Goal: Information Seeking & Learning: Find specific fact

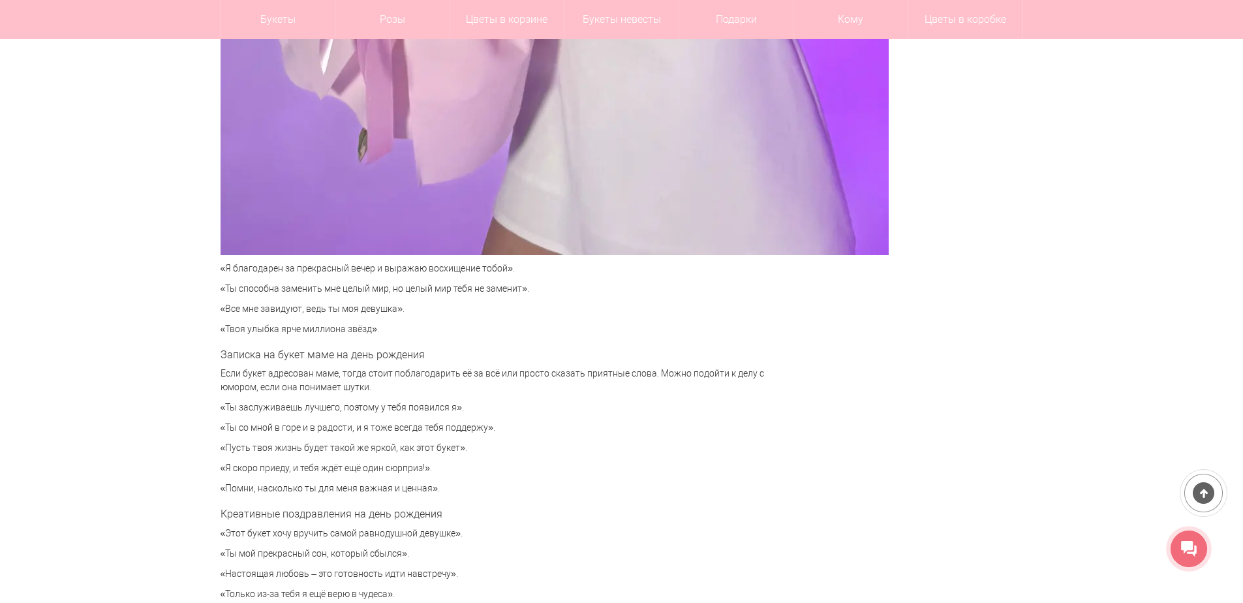
scroll to position [4047, 0]
drag, startPoint x: 1164, startPoint y: 369, endPoint x: 1140, endPoint y: 373, distance: 24.5
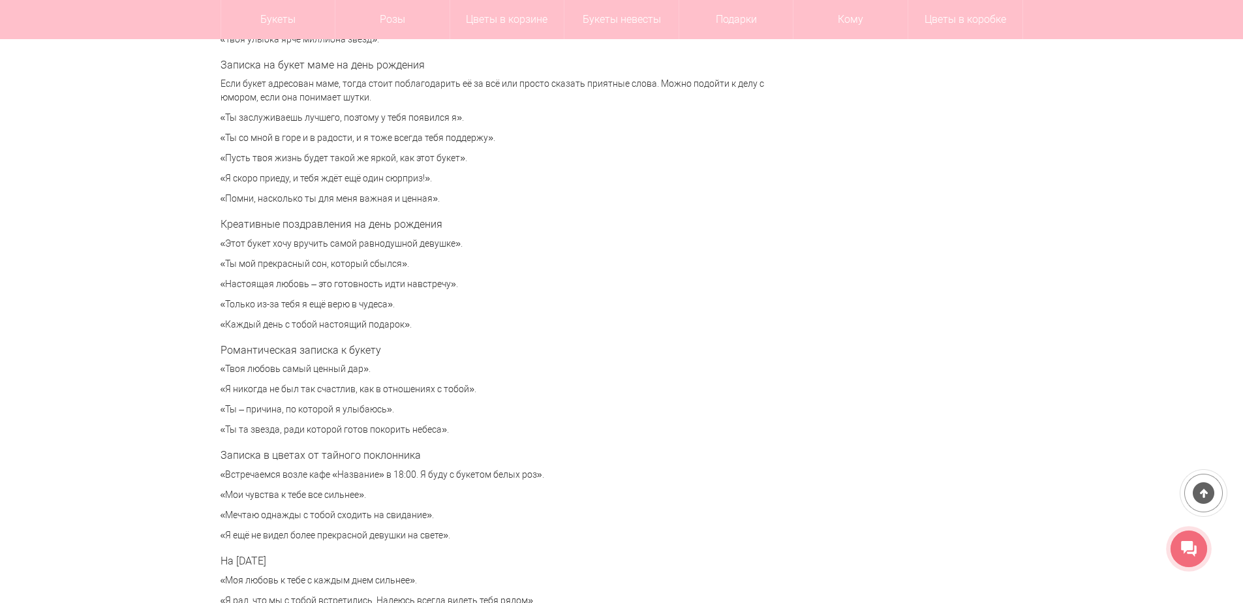
scroll to position [4373, 0]
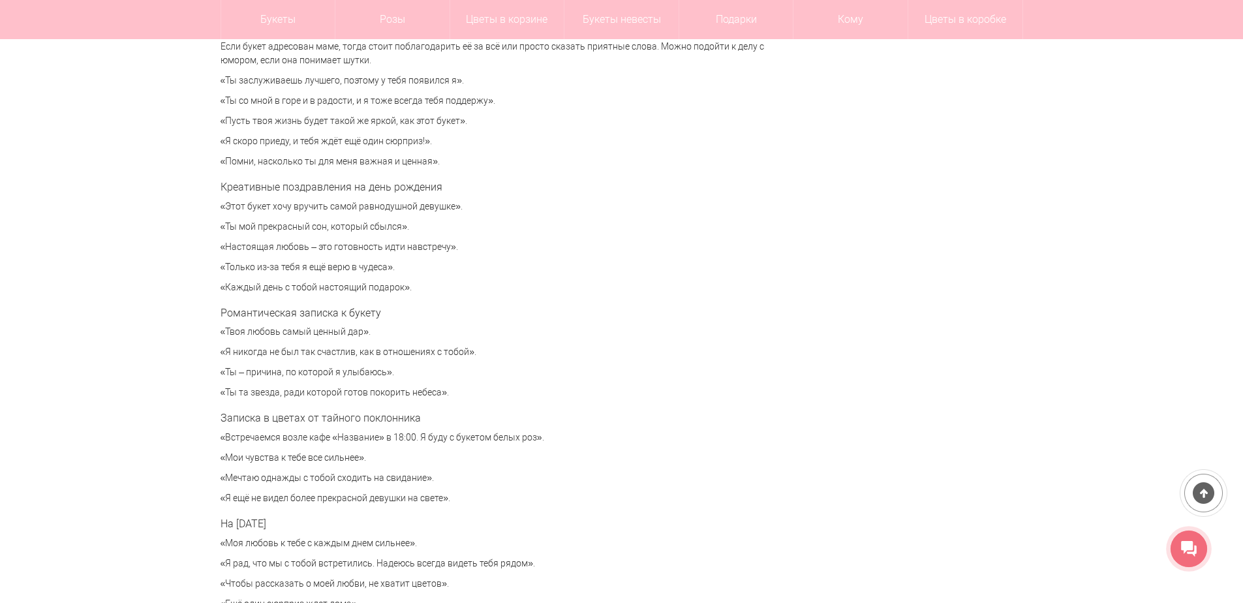
drag, startPoint x: 384, startPoint y: 372, endPoint x: 227, endPoint y: 371, distance: 156.7
click at [227, 371] on p "«Ты – причина, по которой я улыбаюсь»." at bounding box center [498, 373] width 555 height 14
copy p "Ты – причина, по которой я улыбаюсь"
drag, startPoint x: 354, startPoint y: 351, endPoint x: 226, endPoint y: 353, distance: 127.9
click at [226, 353] on p "«Я никогда не был так счастлив, как в отношениях с тобой»." at bounding box center [498, 352] width 555 height 14
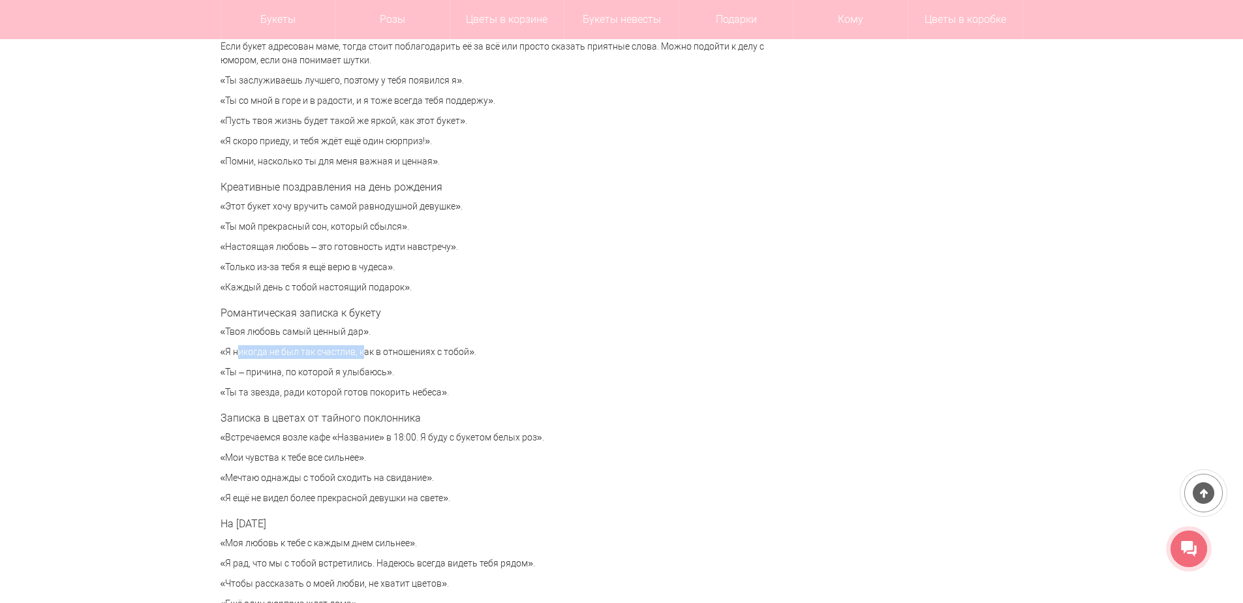
copy p "Я никогда не был так счастлив"
click at [346, 352] on p "«Я никогда не был так счастлив, как в отношениях с тобой»." at bounding box center [498, 352] width 555 height 14
drag, startPoint x: 226, startPoint y: 370, endPoint x: 384, endPoint y: 373, distance: 158.0
click at [384, 373] on p "«Ты – причина, по которой я улыбаюсь»." at bounding box center [498, 373] width 555 height 14
copy p "Ты – причина, по которой я улыбаюсь"
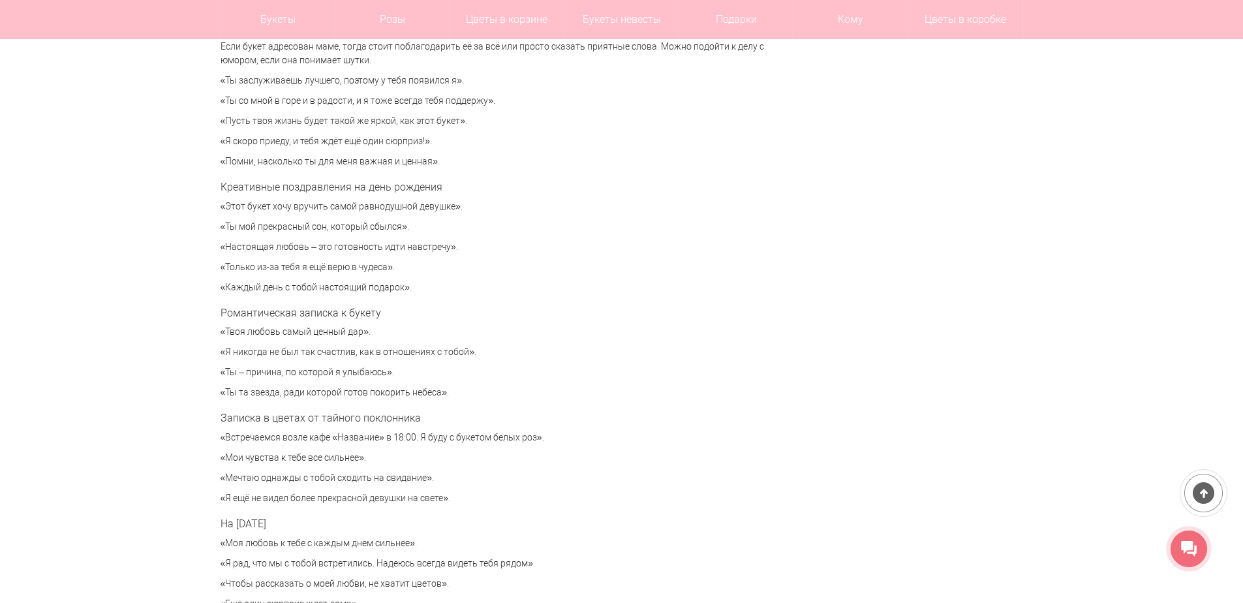
drag, startPoint x: 335, startPoint y: 367, endPoint x: 262, endPoint y: 355, distance: 73.4
click at [334, 367] on p "«Ты – причина, по которой я улыбаюсь»." at bounding box center [498, 373] width 555 height 14
drag, startPoint x: 226, startPoint y: 348, endPoint x: 468, endPoint y: 345, distance: 242.2
click at [468, 345] on p "«Я никогда не был так счастлив, как в отношениях с тобой»." at bounding box center [498, 352] width 555 height 14
copy p "Я никогда не был так счастлив, как в отношениях с тобой"
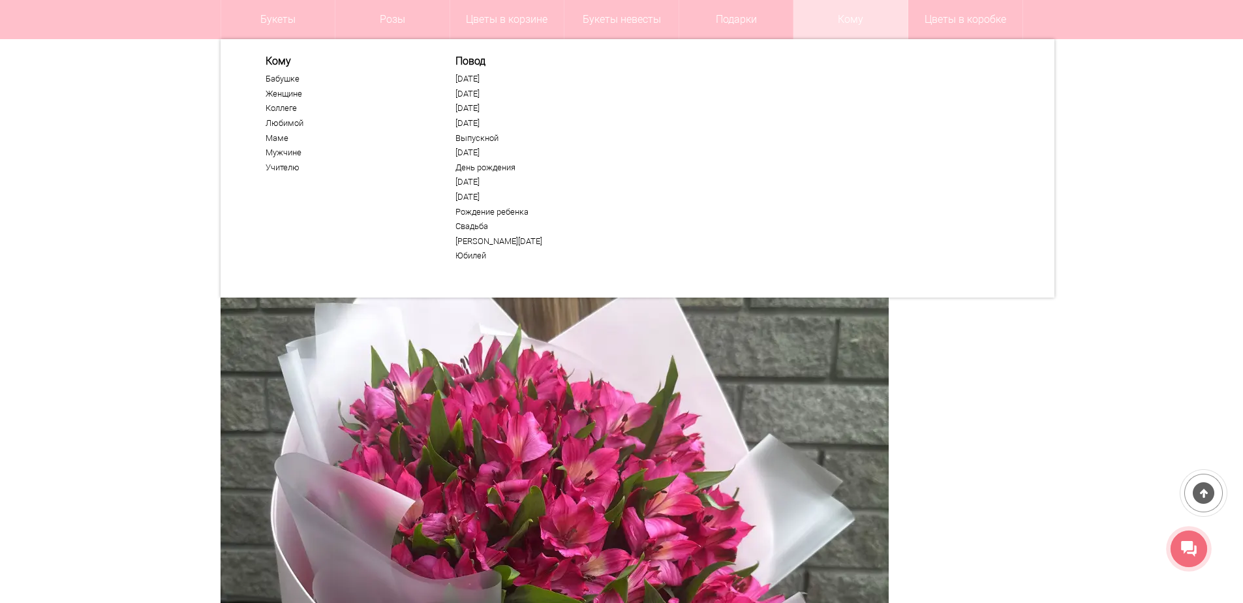
scroll to position [0, 0]
